Goal: Transaction & Acquisition: Purchase product/service

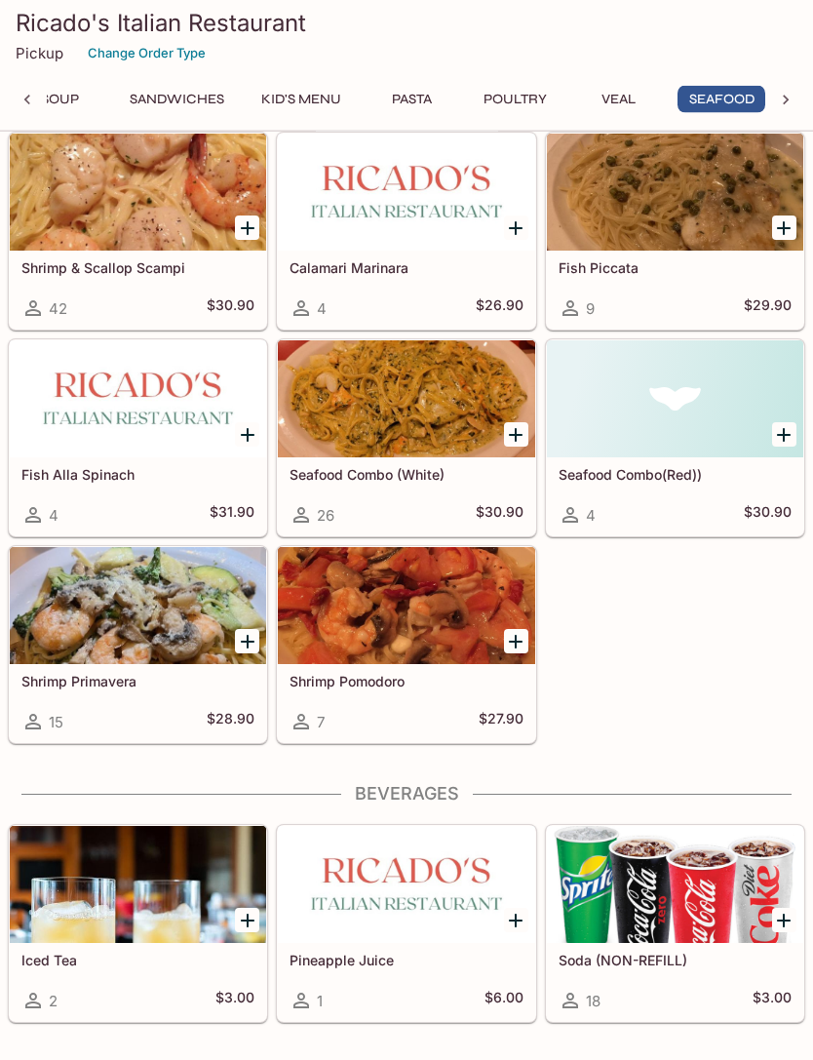
scroll to position [4673, 0]
click at [169, 632] on div at bounding box center [138, 605] width 256 height 117
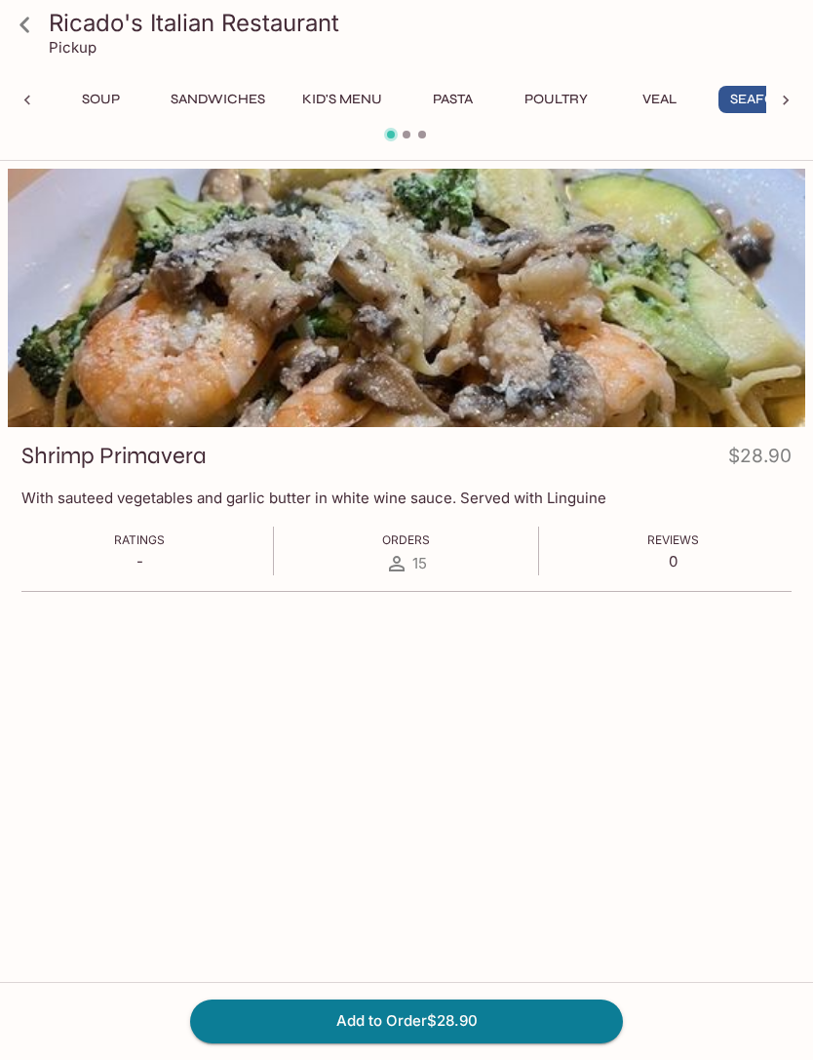
scroll to position [0, 262]
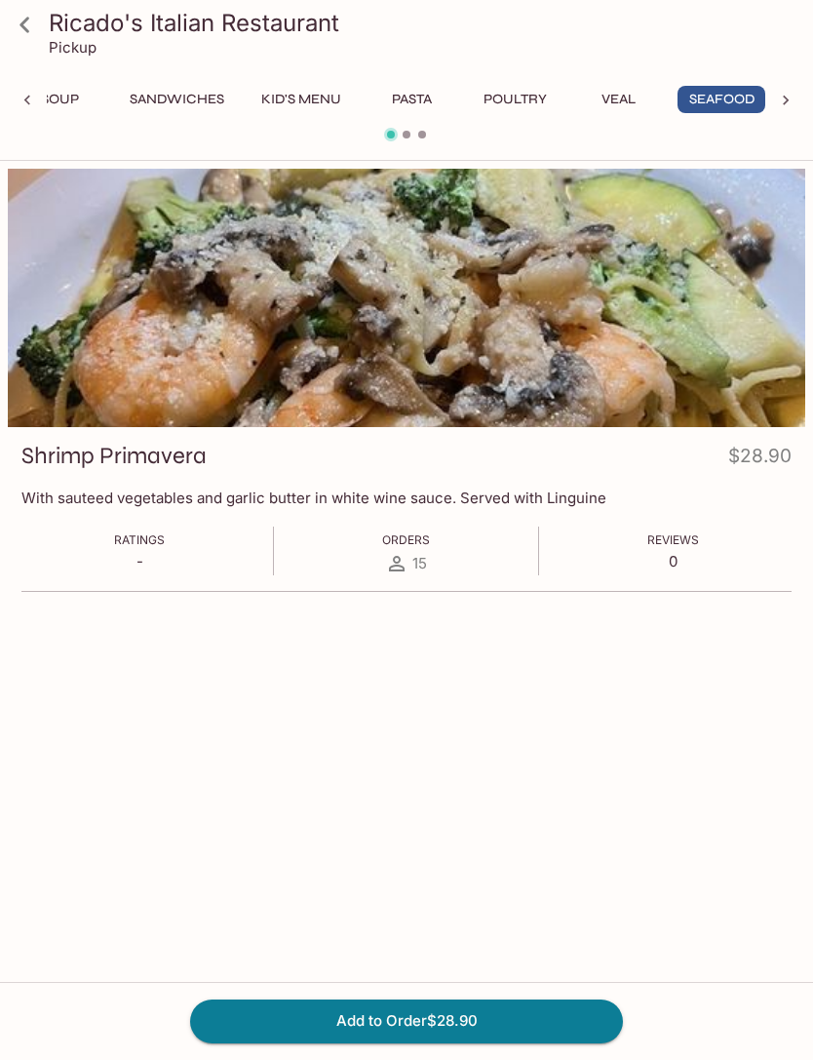
click at [10, 18] on icon at bounding box center [25, 25] width 34 height 34
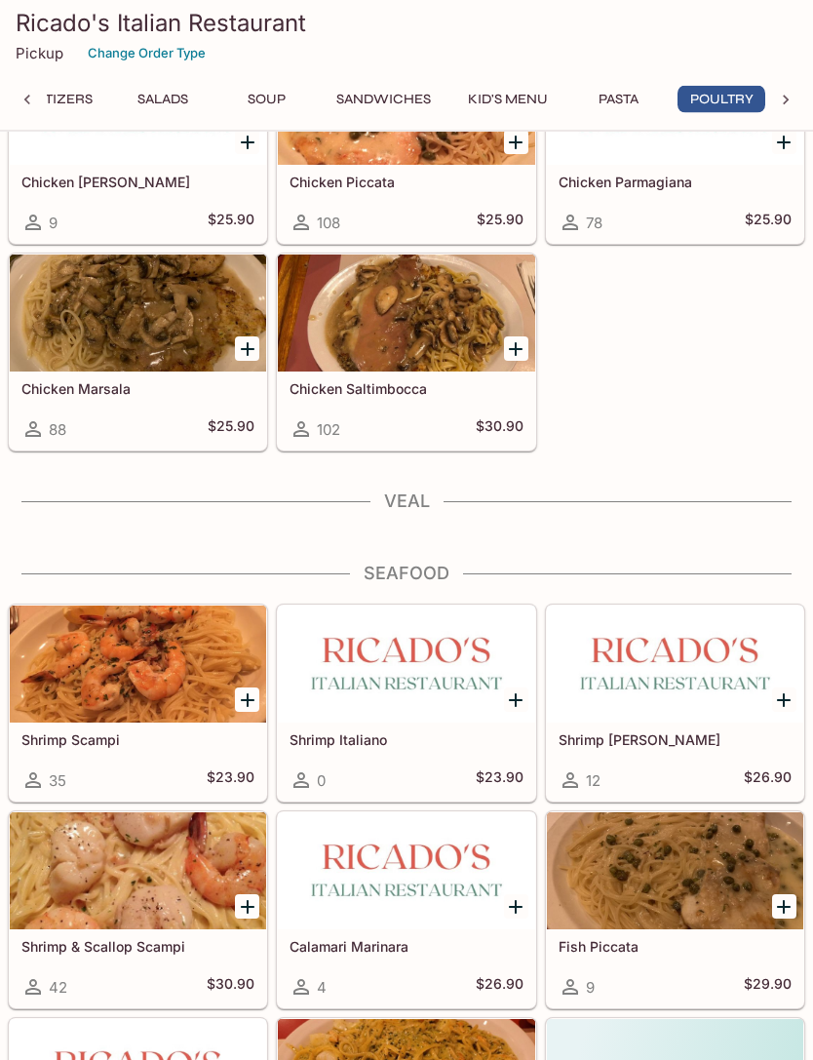
scroll to position [3999, 0]
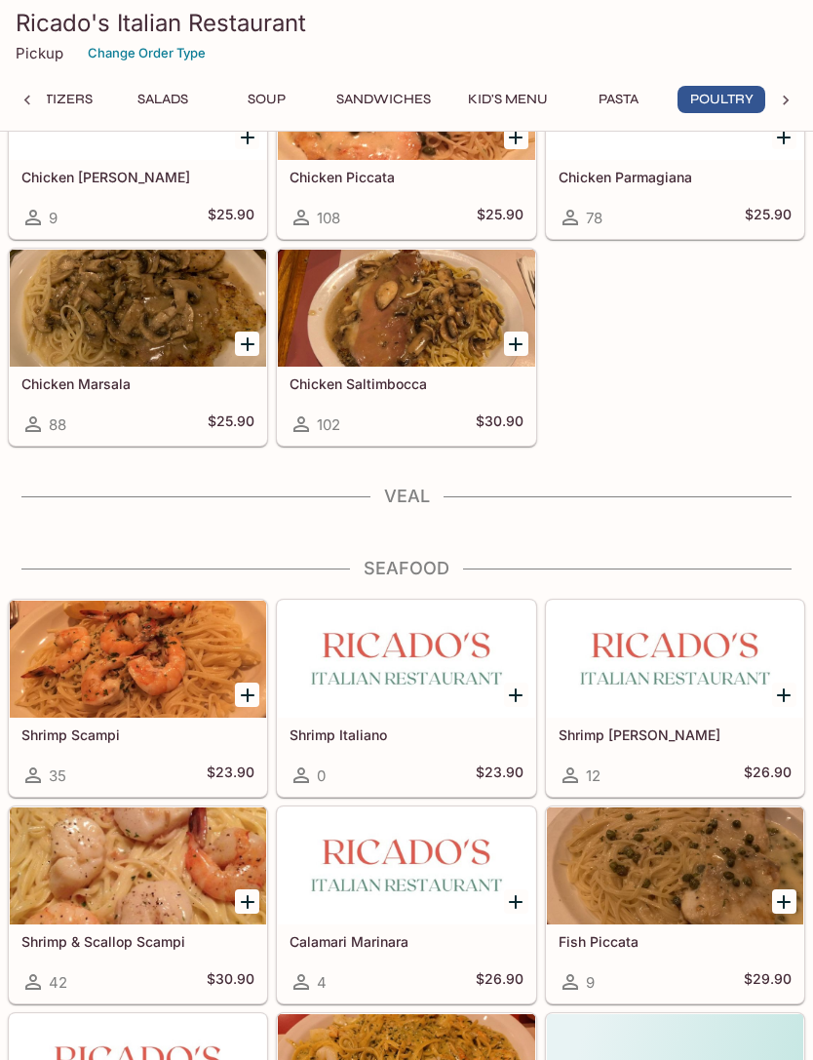
click at [76, 685] on div at bounding box center [138, 659] width 256 height 117
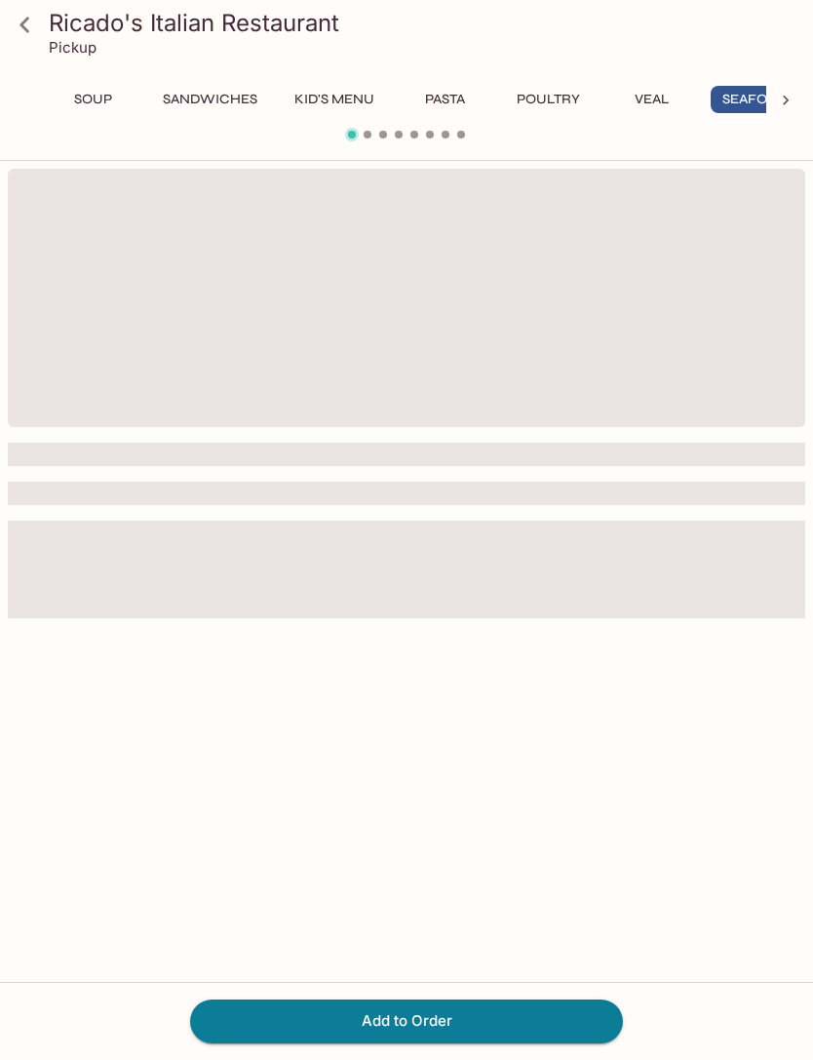
scroll to position [0, 262]
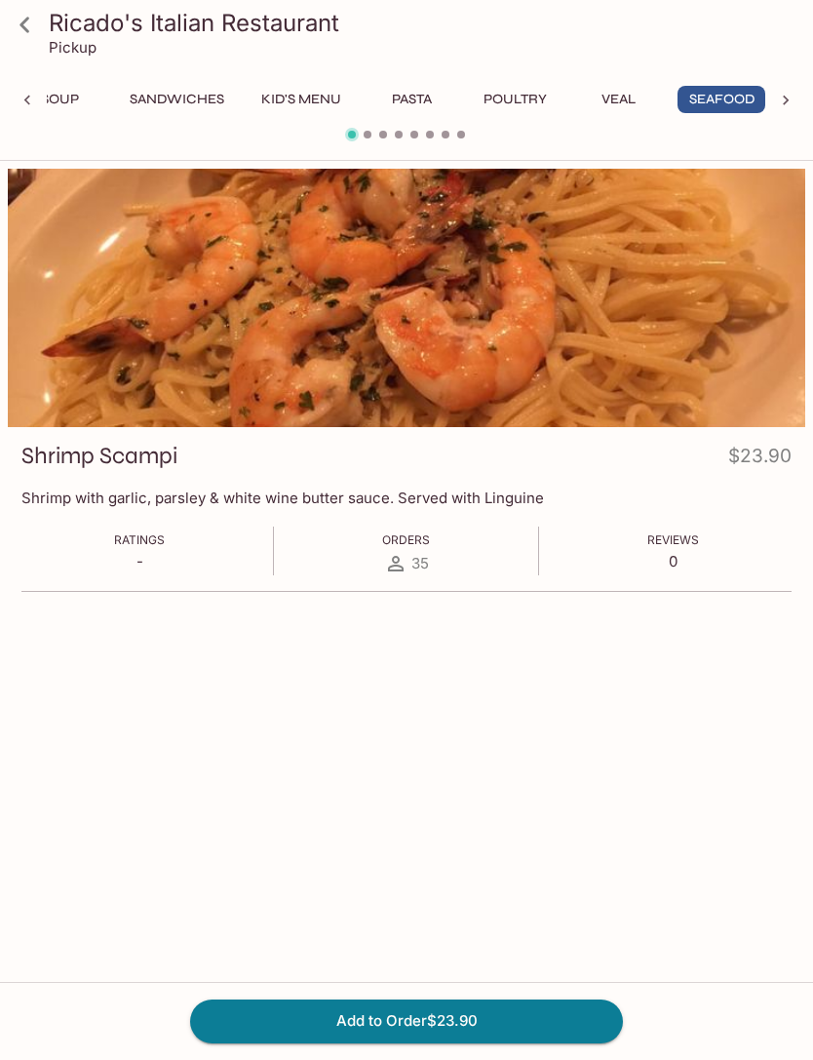
click at [13, 33] on icon at bounding box center [25, 25] width 34 height 34
